Goal: Information Seeking & Learning: Learn about a topic

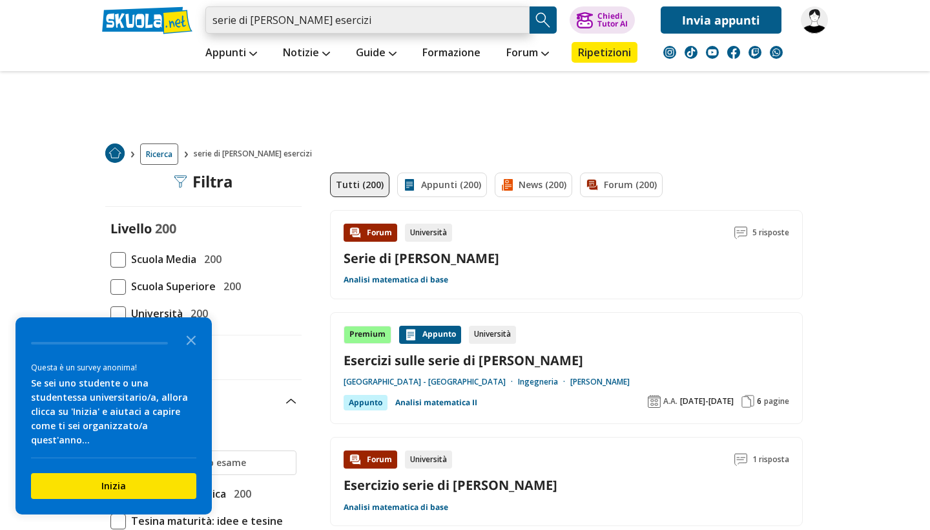
click at [517, 20] on input "serie di fourier esercizi" at bounding box center [367, 19] width 324 height 27
click at [456, 19] on input "search" at bounding box center [367, 19] width 324 height 27
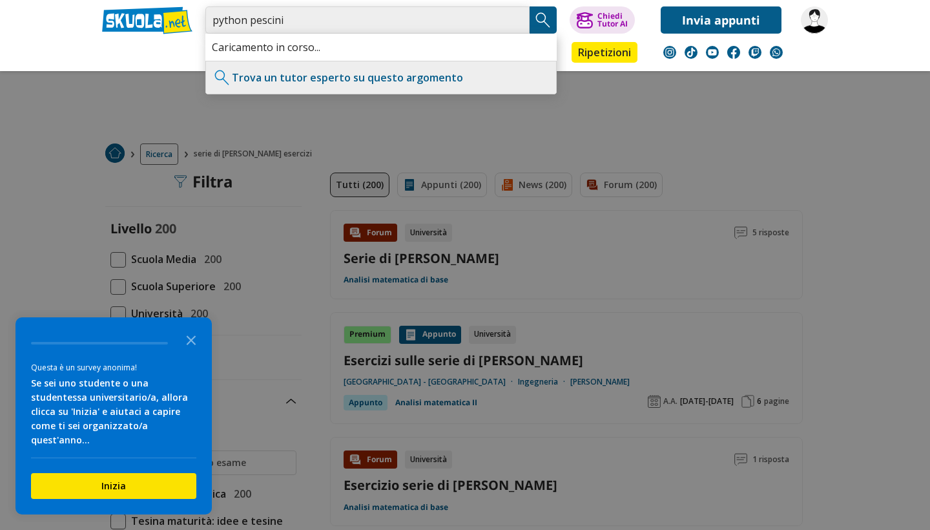
type input "python pescini"
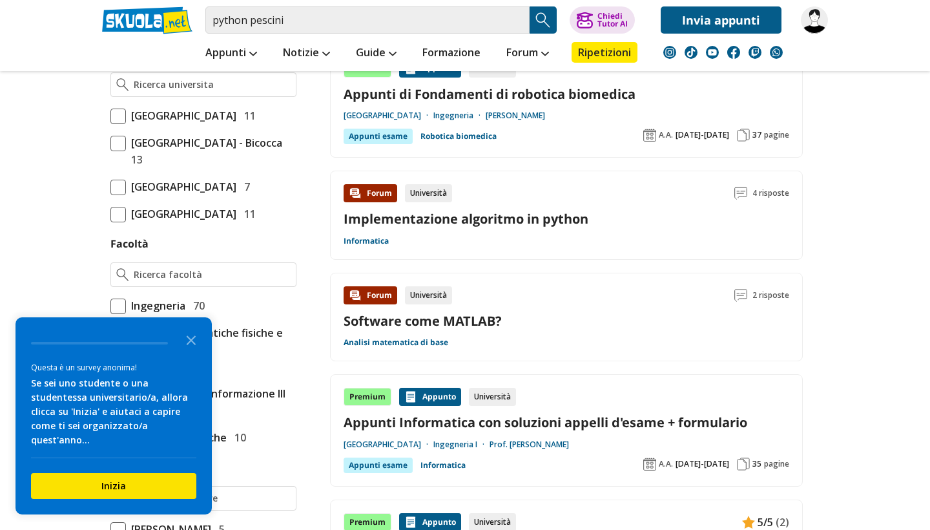
scroll to position [619, 0]
click at [189, 352] on icon "Close the survey" at bounding box center [191, 339] width 26 height 26
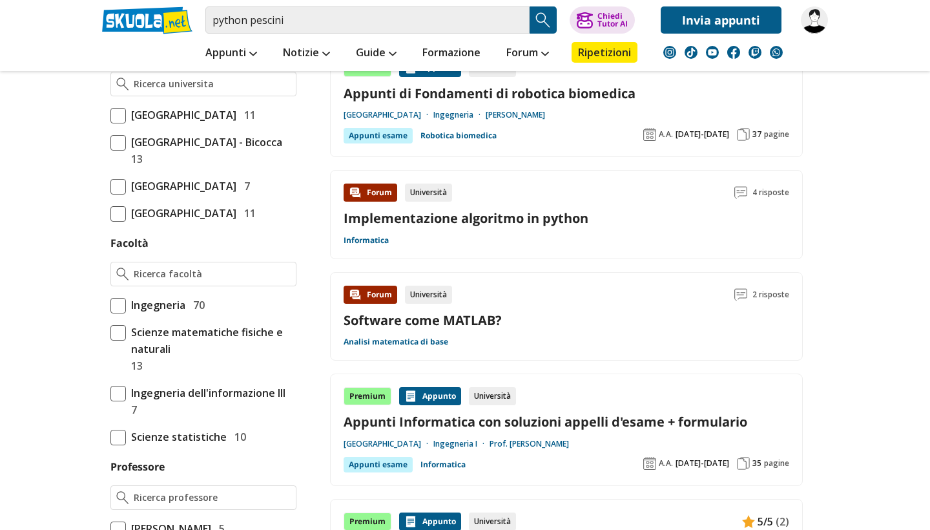
click at [150, 151] on span "[GEOGRAPHIC_DATA] - Bicocca" at bounding box center [204, 142] width 156 height 17
click at [110, 151] on input "Università degli Studi di Milano - Bicocca 13" at bounding box center [110, 151] width 0 height 0
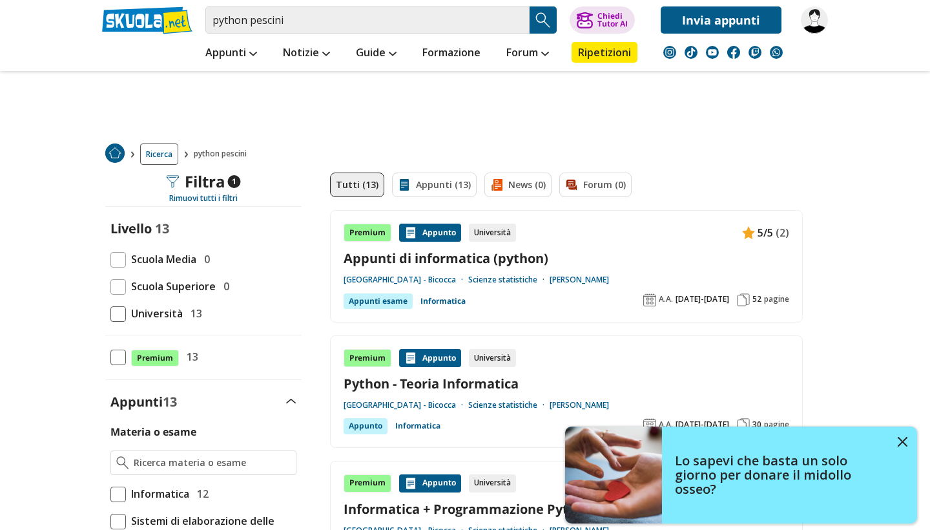
click at [434, 266] on link "Appunti di informatica (python)" at bounding box center [567, 257] width 446 height 17
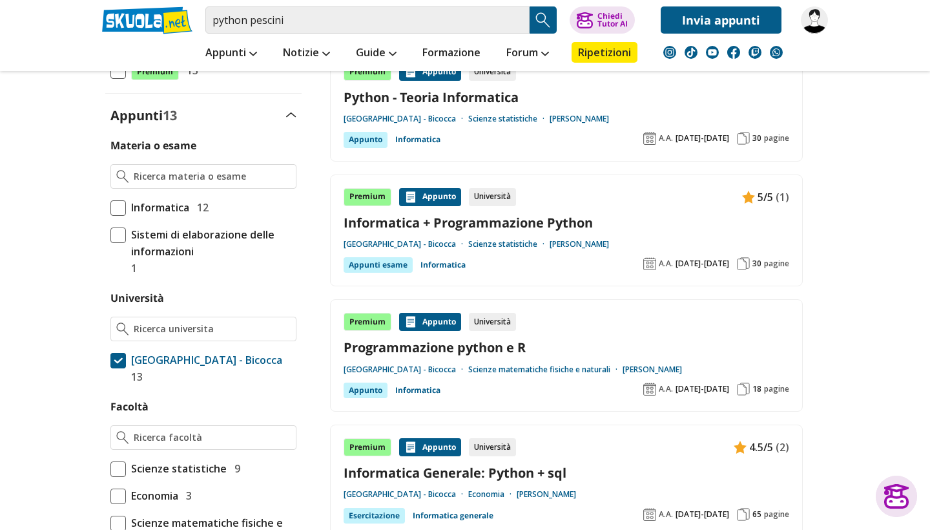
scroll to position [288, 0]
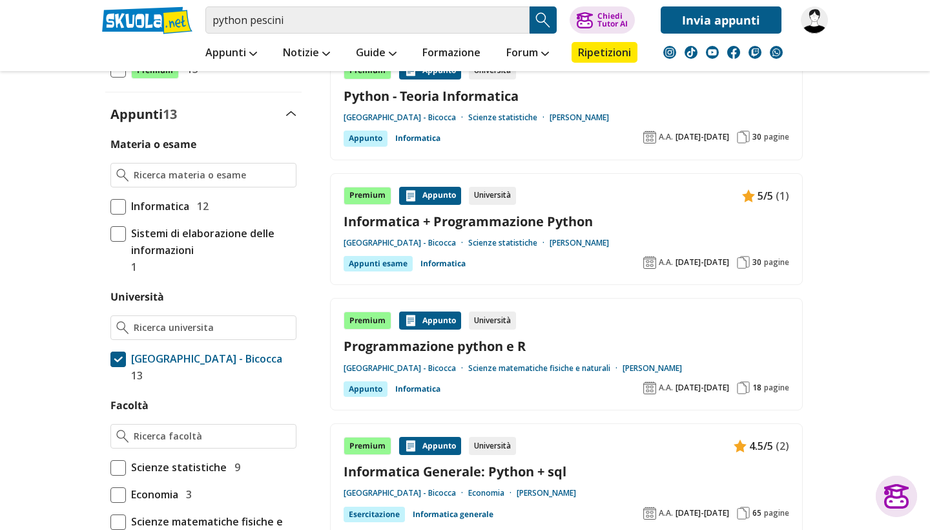
click at [428, 228] on link "Informatica + Programmazione Python" at bounding box center [567, 221] width 446 height 17
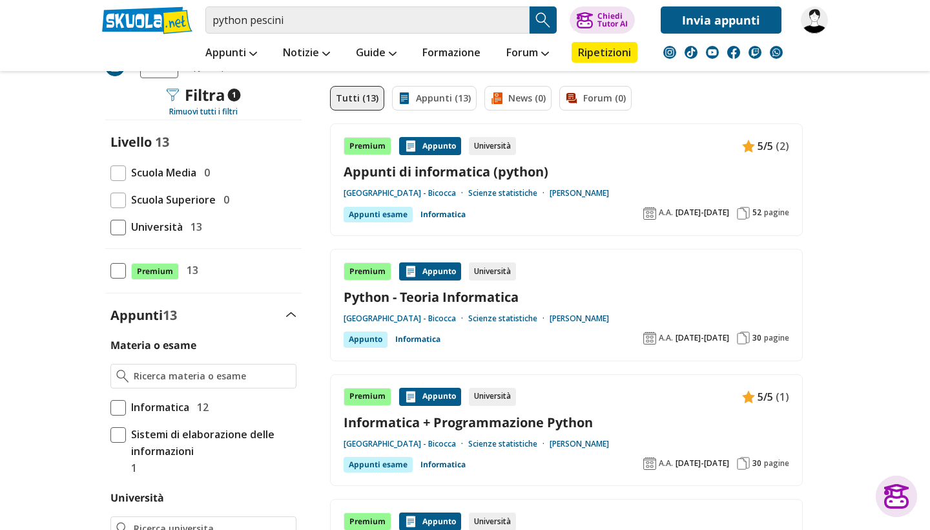
scroll to position [95, 0]
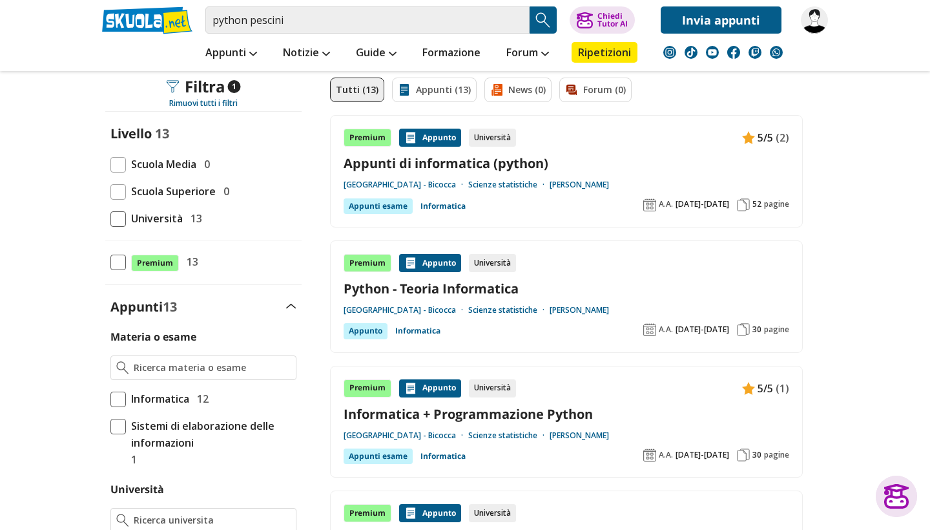
click at [456, 416] on link "Informatica + Programmazione Python" at bounding box center [567, 413] width 446 height 17
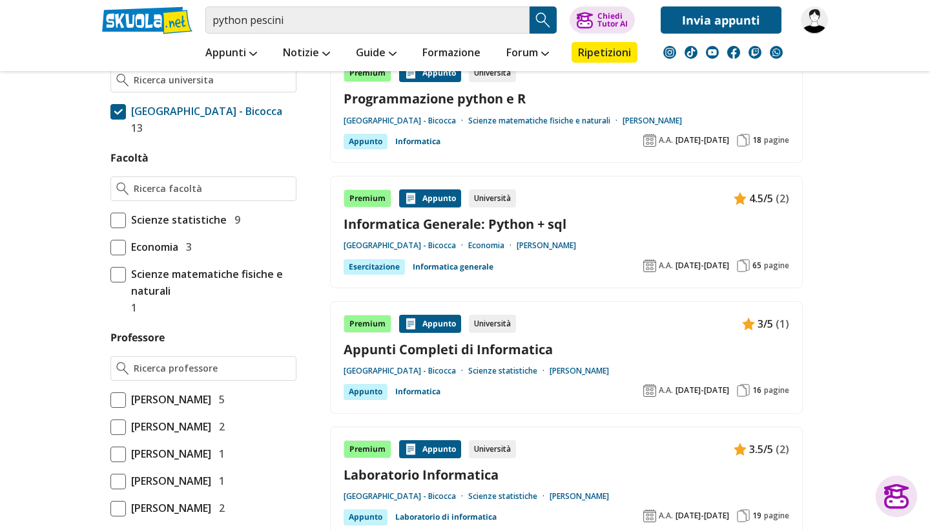
scroll to position [538, 0]
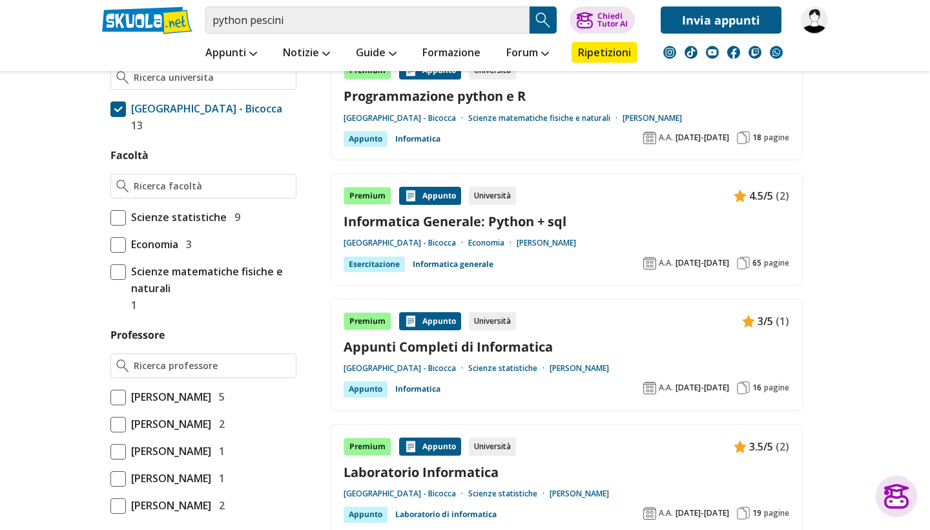
click at [388, 344] on link "Appunti Completi di Informatica" at bounding box center [567, 346] width 446 height 17
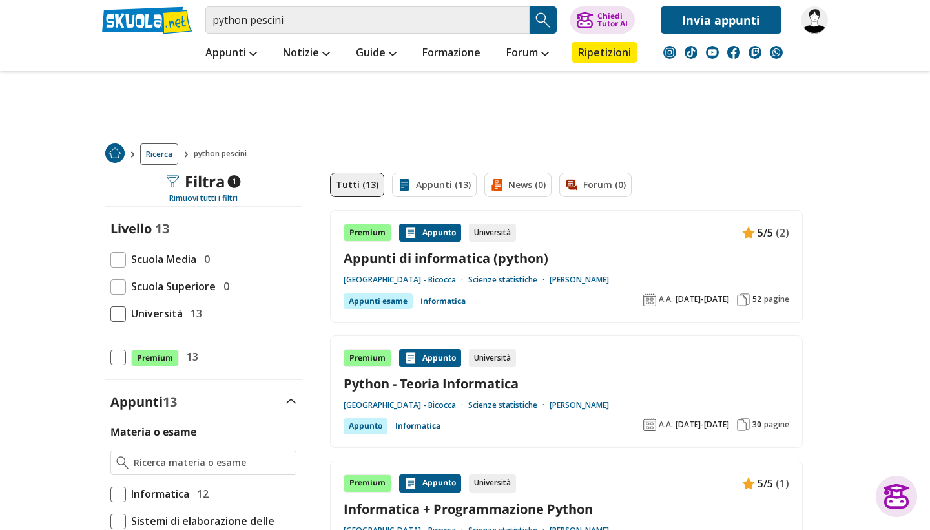
scroll to position [0, 0]
click at [515, 19] on input "python pescini" at bounding box center [367, 19] width 324 height 27
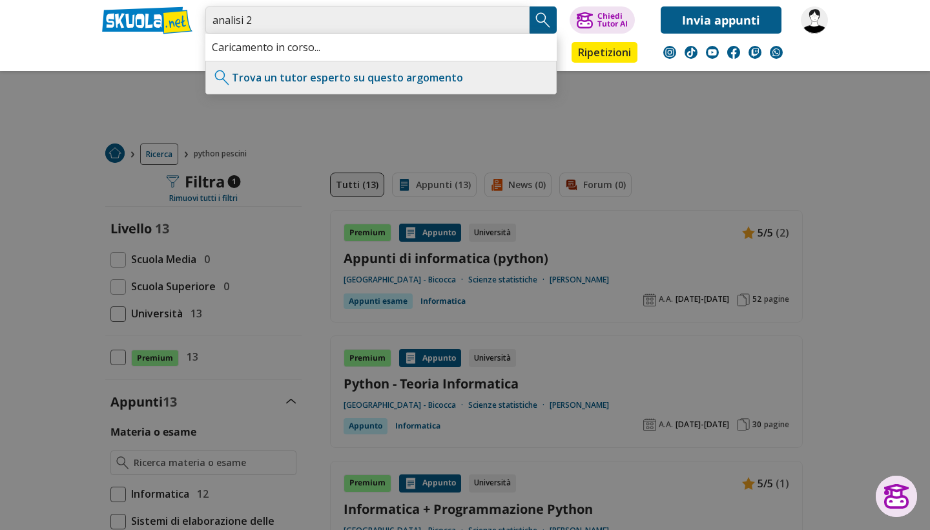
type input "analisi 2"
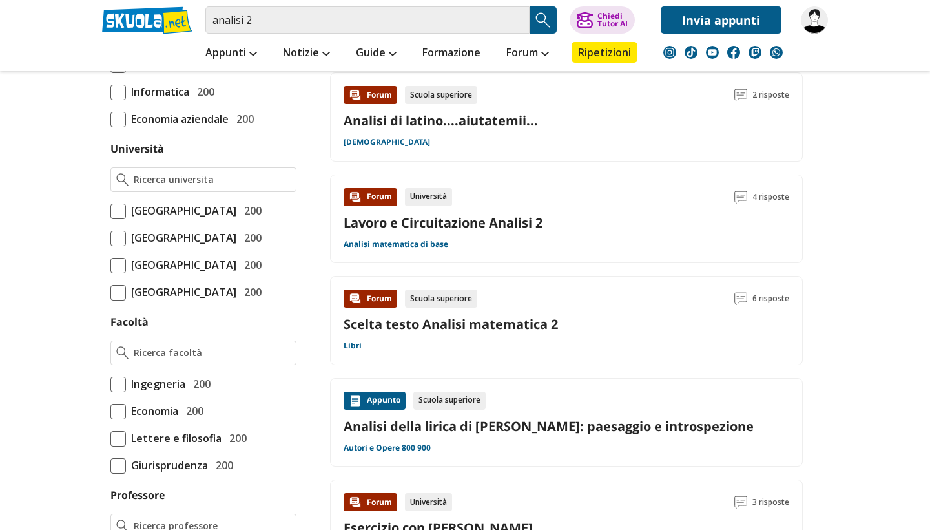
scroll to position [494, 0]
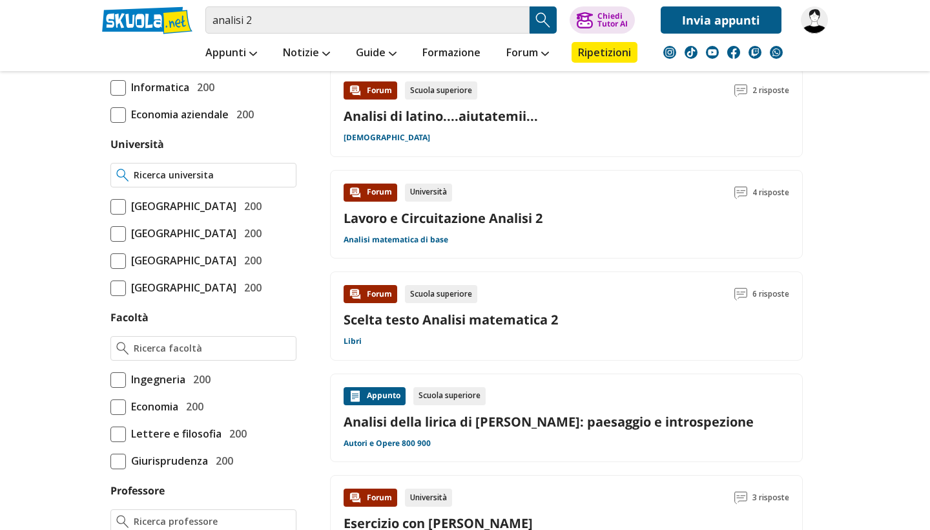
click at [179, 176] on input "Università" at bounding box center [212, 175] width 157 height 13
click at [172, 195] on div "Università degli Studi di Milano - Bicocca" at bounding box center [203, 199] width 185 height 25
type input "[GEOGRAPHIC_DATA] - Bicocca"
click at [163, 355] on input "Facoltà" at bounding box center [212, 348] width 156 height 13
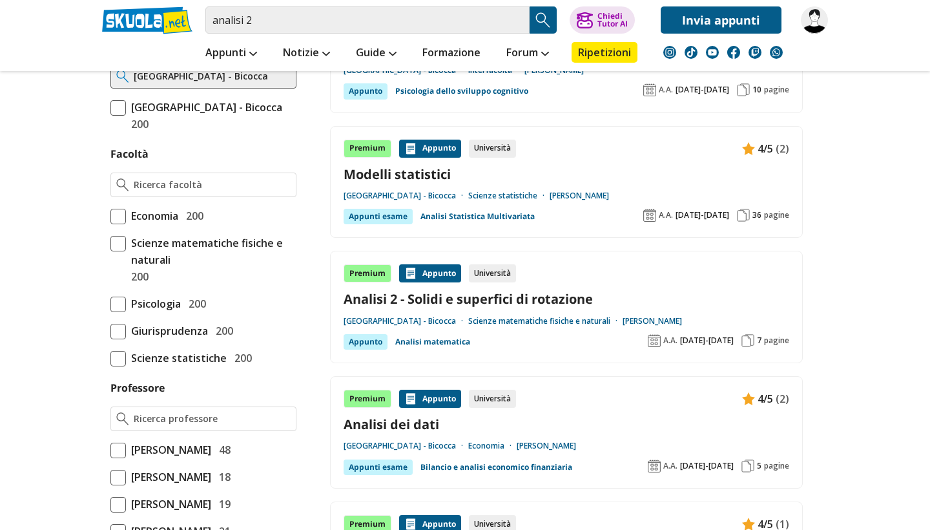
scroll to position [620, 0]
click at [209, 198] on div at bounding box center [203, 185] width 186 height 25
click at [202, 194] on div at bounding box center [203, 185] width 186 height 25
click at [196, 192] on input "Facoltà" at bounding box center [212, 185] width 157 height 13
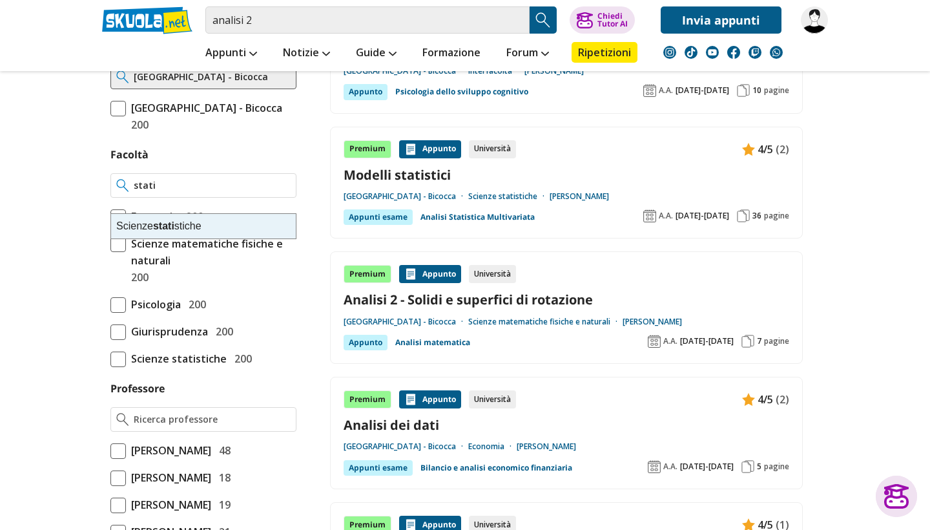
click at [158, 224] on strong "stati" at bounding box center [163, 225] width 21 height 11
type input "Scienze statistiche"
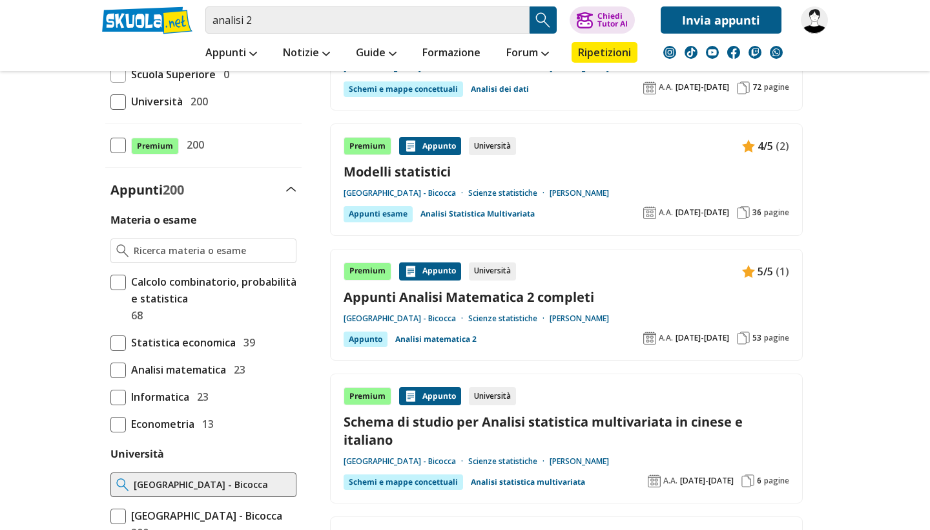
scroll to position [225, 0]
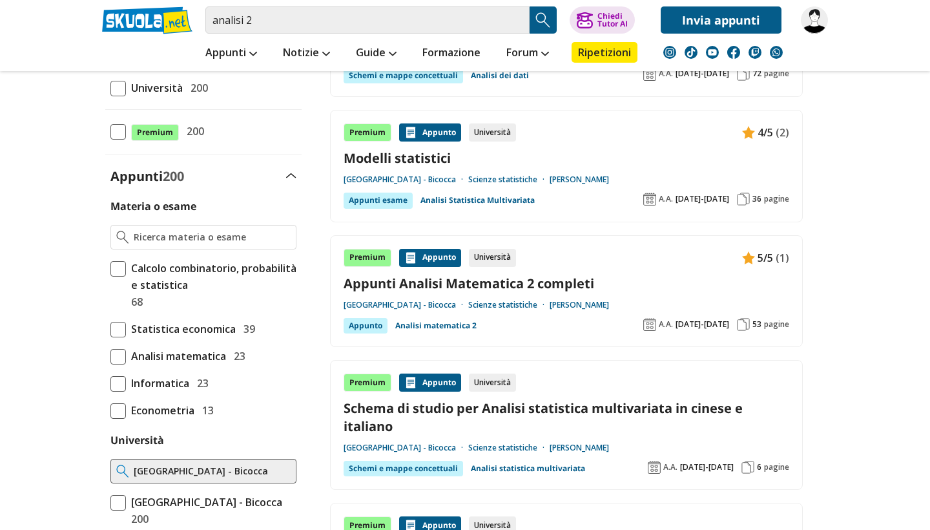
click at [445, 277] on link "Appunti Analisi Matematica 2 completi" at bounding box center [567, 283] width 446 height 17
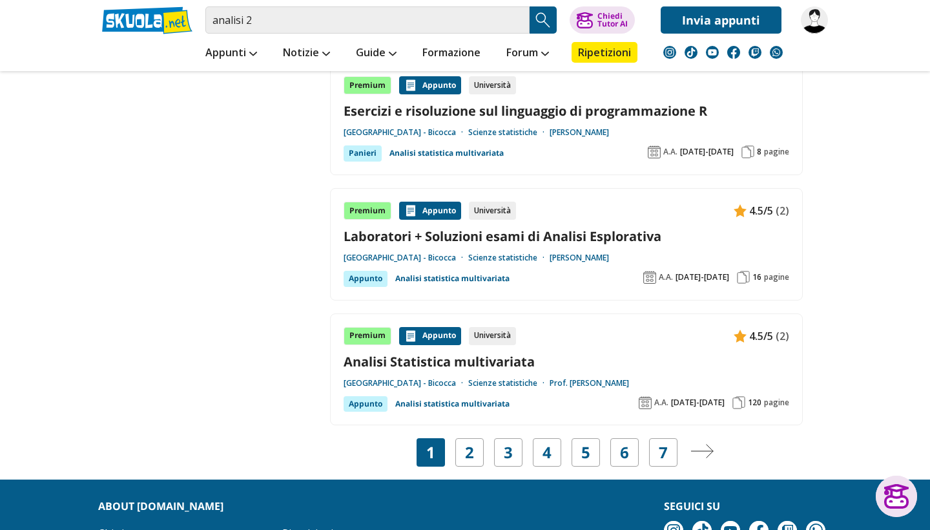
scroll to position [2312, 0]
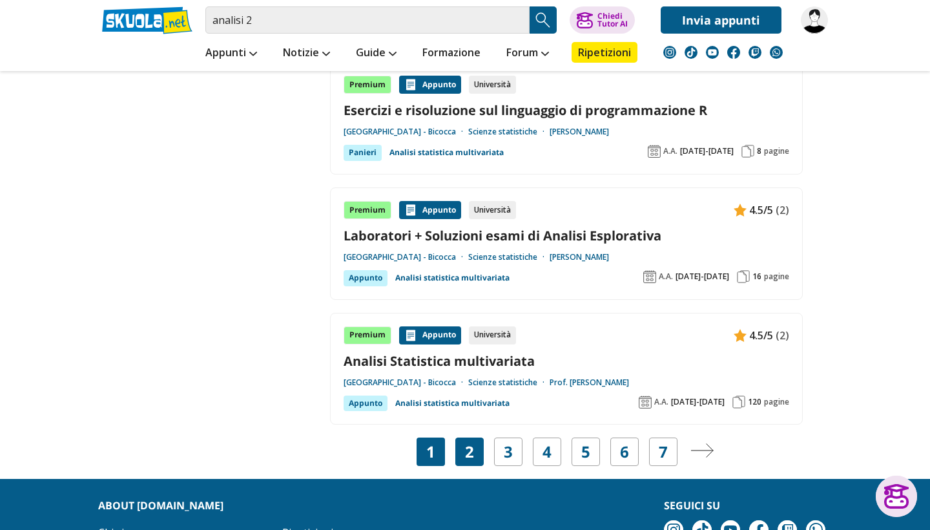
click at [465, 437] on div "2" at bounding box center [470, 451] width 28 height 28
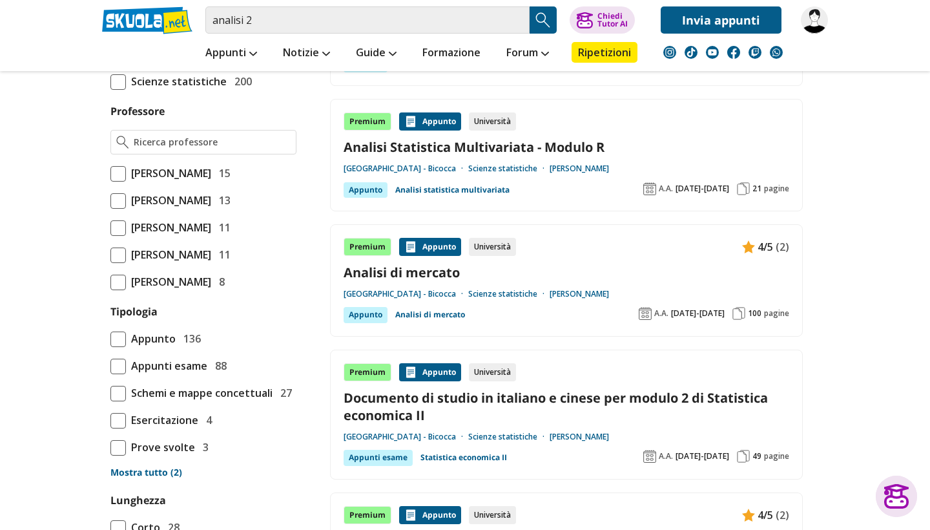
scroll to position [753, 0]
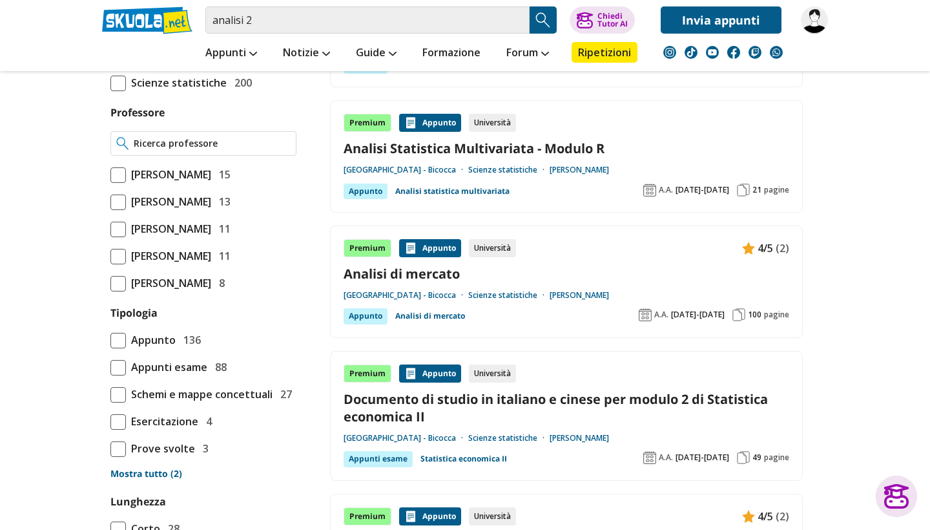
click at [171, 156] on div at bounding box center [203, 143] width 186 height 25
click at [172, 150] on input "Professore" at bounding box center [212, 143] width 157 height 13
type input "k"
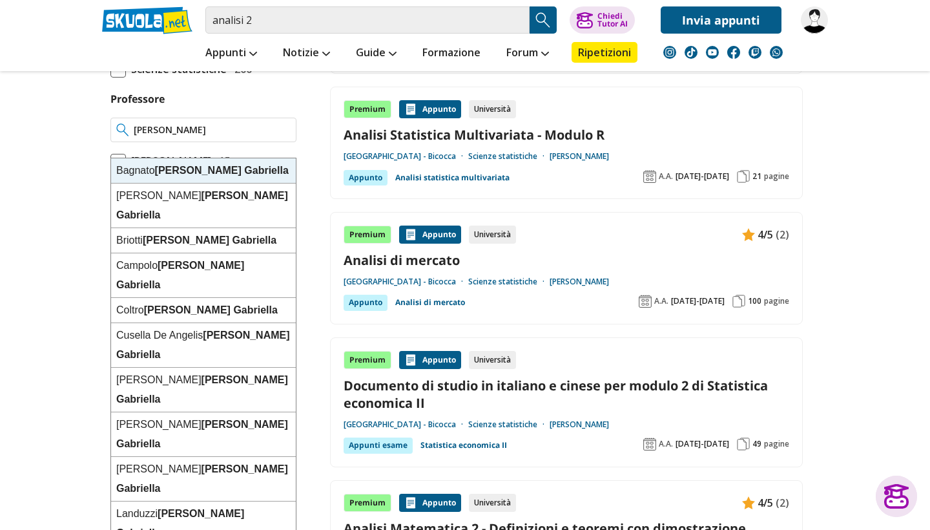
scroll to position [785, 0]
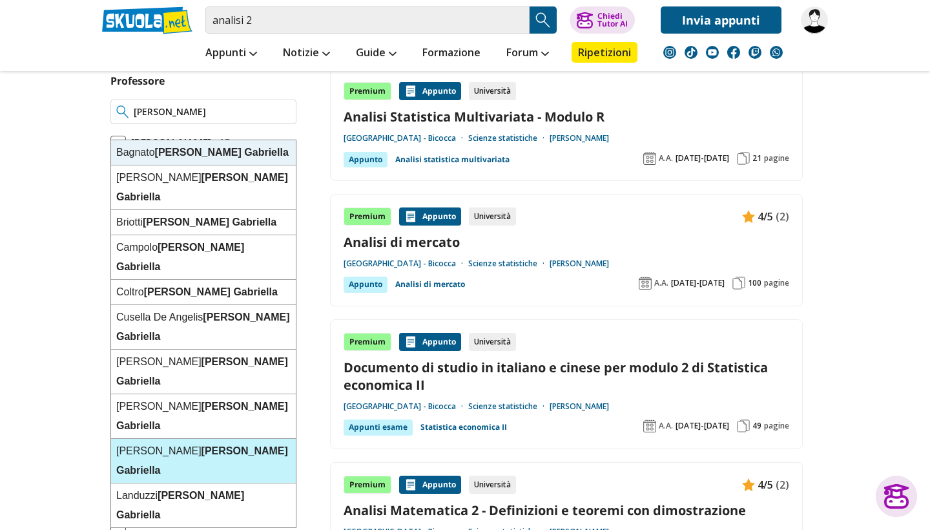
click at [134, 439] on div "[PERSON_NAME]" at bounding box center [203, 461] width 185 height 45
type input "[PERSON_NAME]"
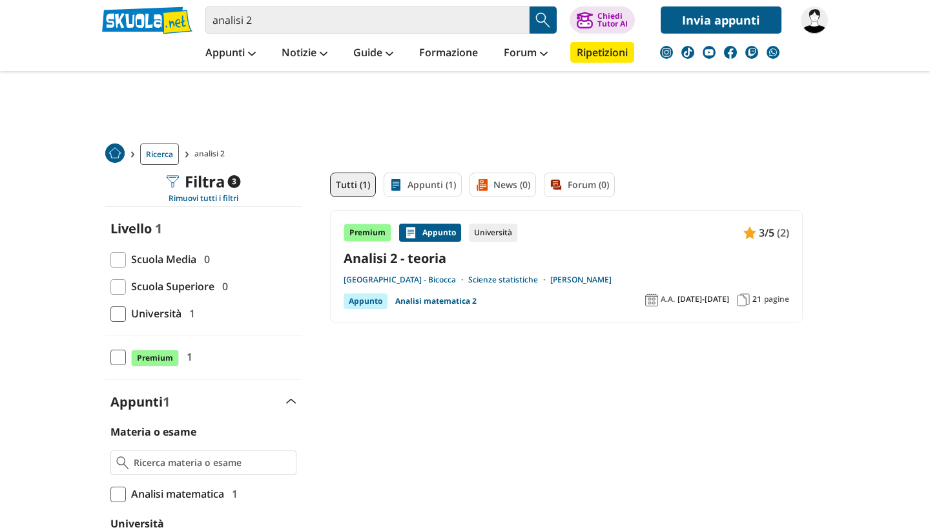
click at [384, 258] on link "Analisi 2 - teoria" at bounding box center [567, 257] width 446 height 17
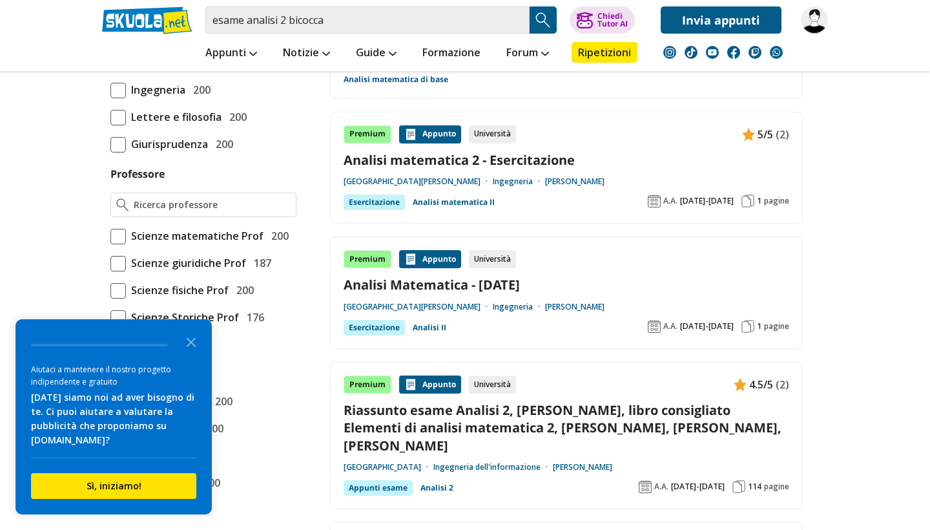
scroll to position [821, 0]
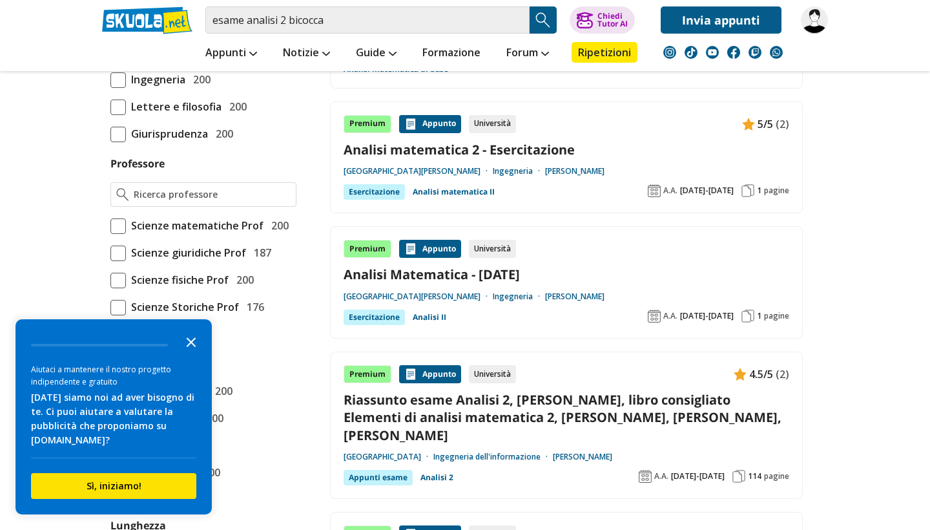
click at [183, 354] on icon "Close the survey" at bounding box center [191, 341] width 26 height 26
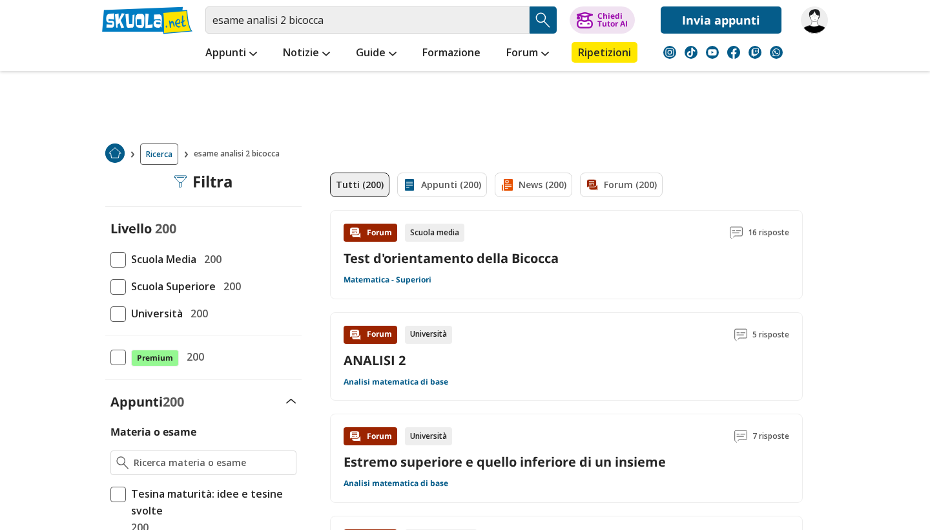
scroll to position [0, 0]
click at [518, 25] on input "esame analisi 2 bicocca" at bounding box center [367, 19] width 324 height 27
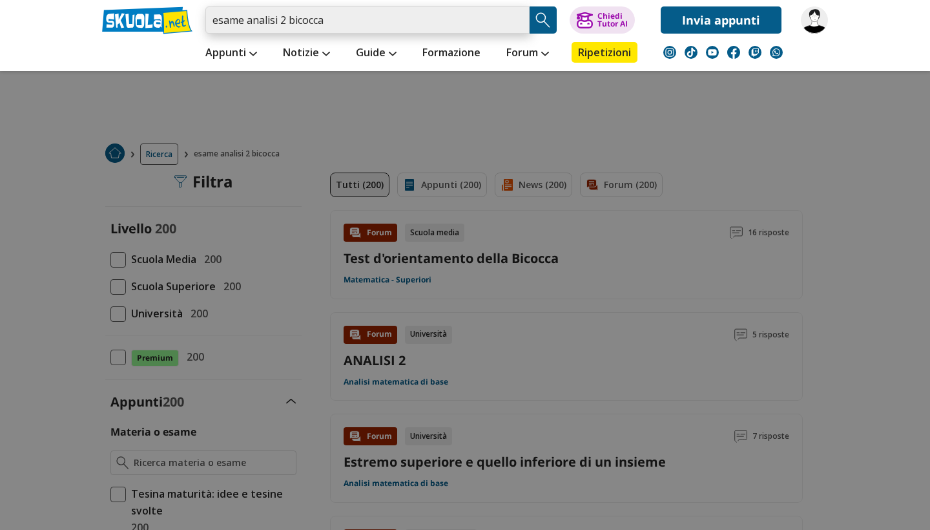
click at [518, 21] on input "esame analisi 2 bicocca" at bounding box center [367, 19] width 324 height 27
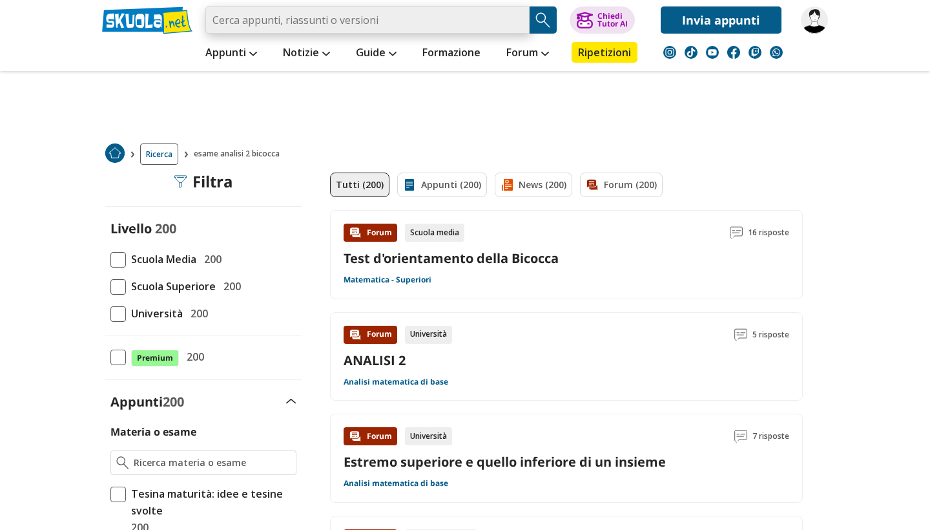
click at [364, 18] on input "search" at bounding box center [367, 19] width 324 height 27
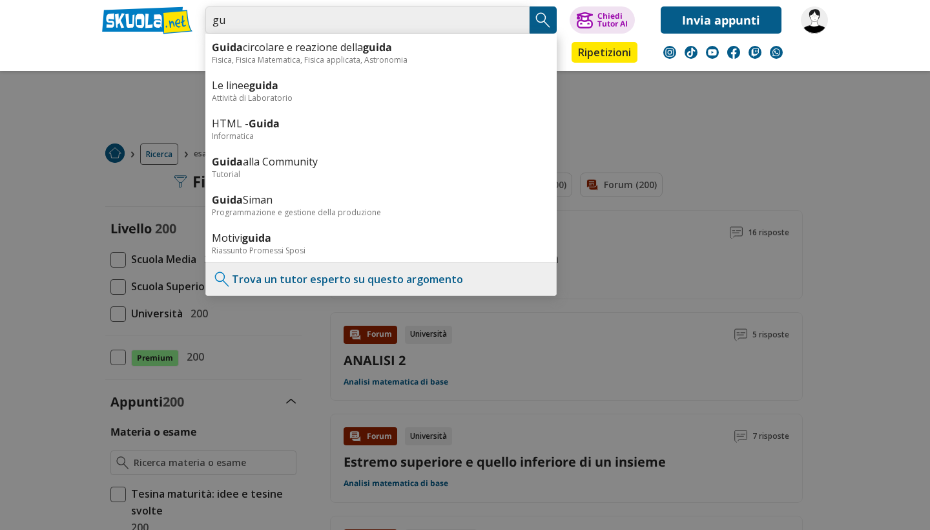
type input "g"
